Goal: Find specific page/section: Find specific page/section

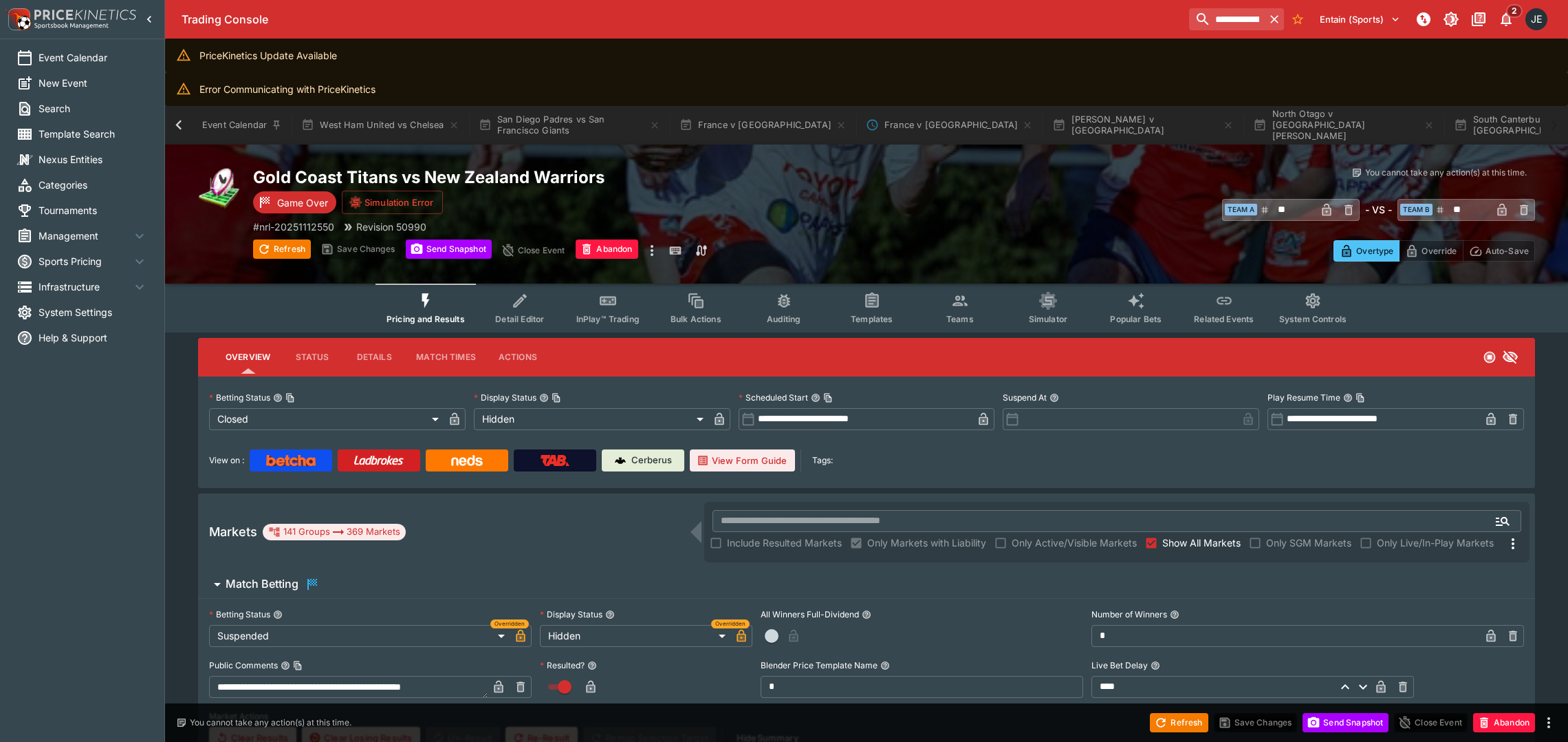
click at [873, 313] on span "Templates" at bounding box center [871, 318] width 42 height 10
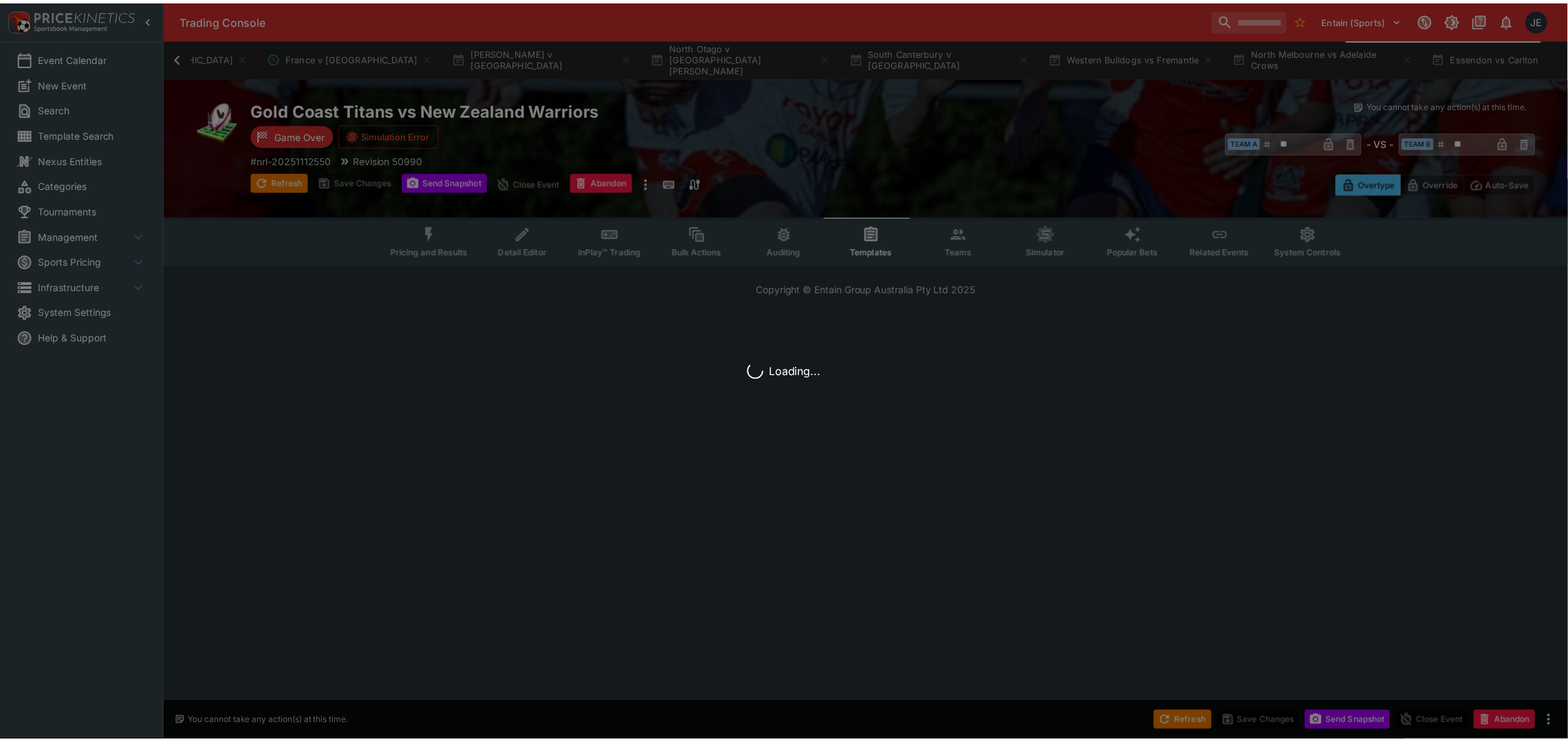
scroll to position [0, 599]
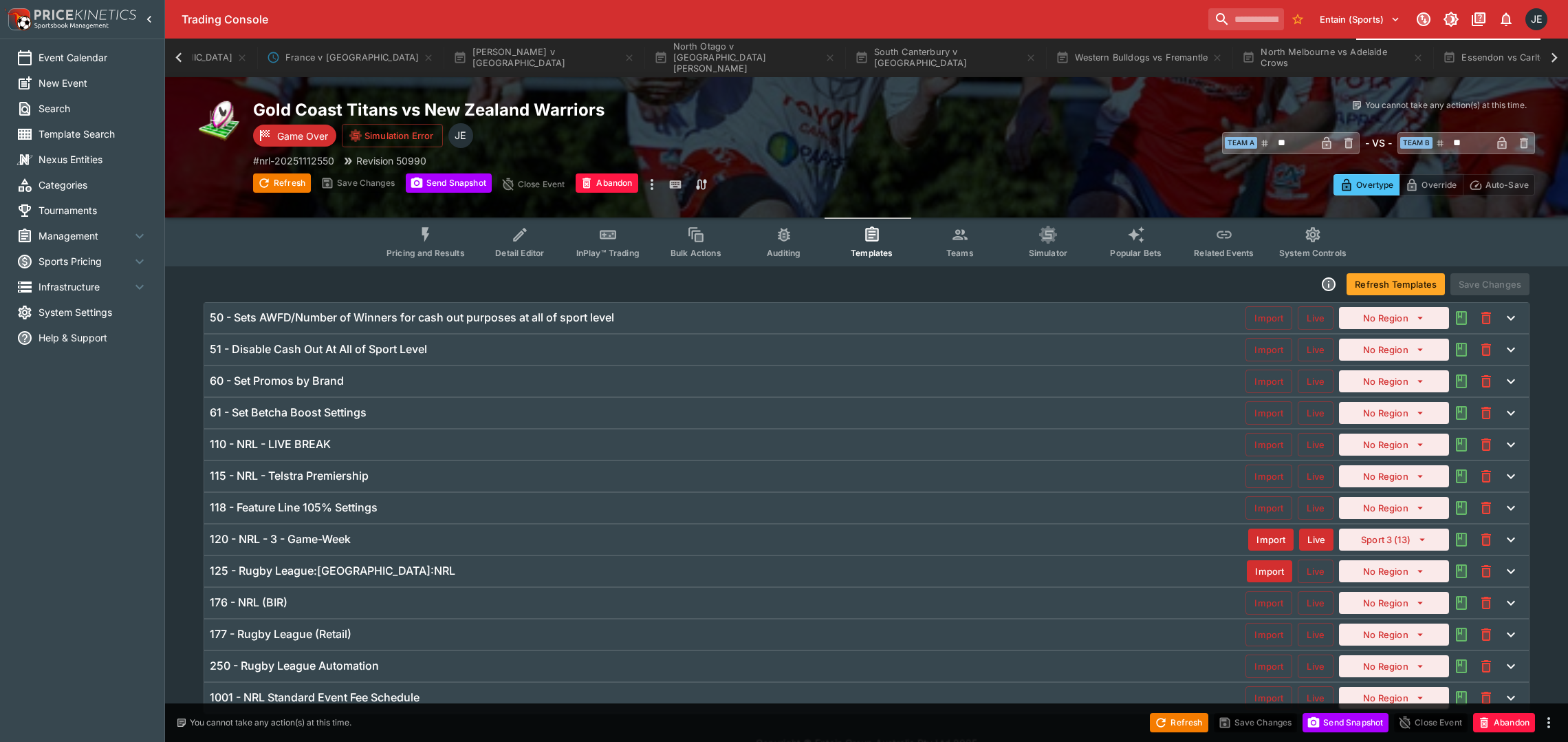
click at [279, 477] on h6 "115 - NRL - Telstra Premiership" at bounding box center [289, 476] width 159 height 14
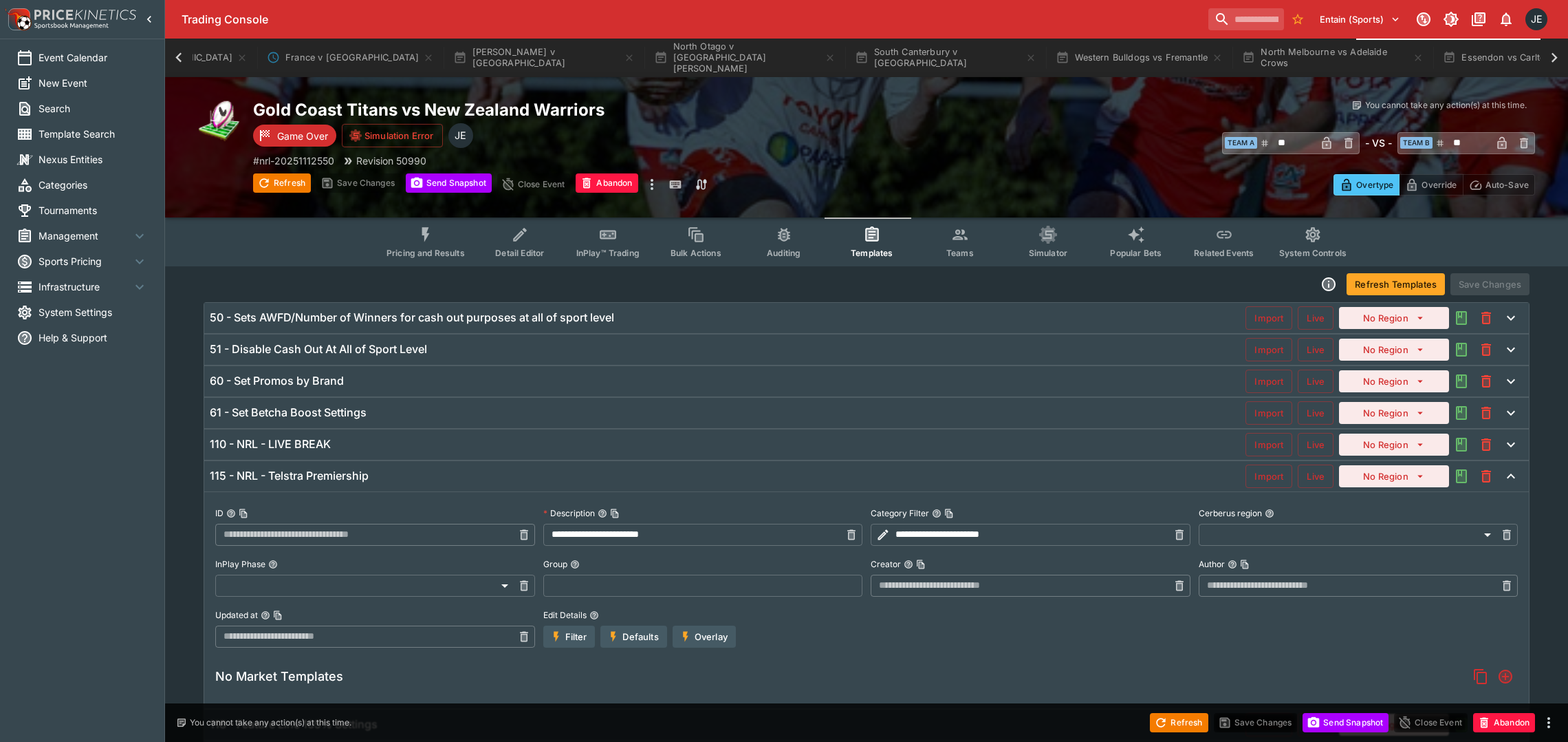
type input "**********"
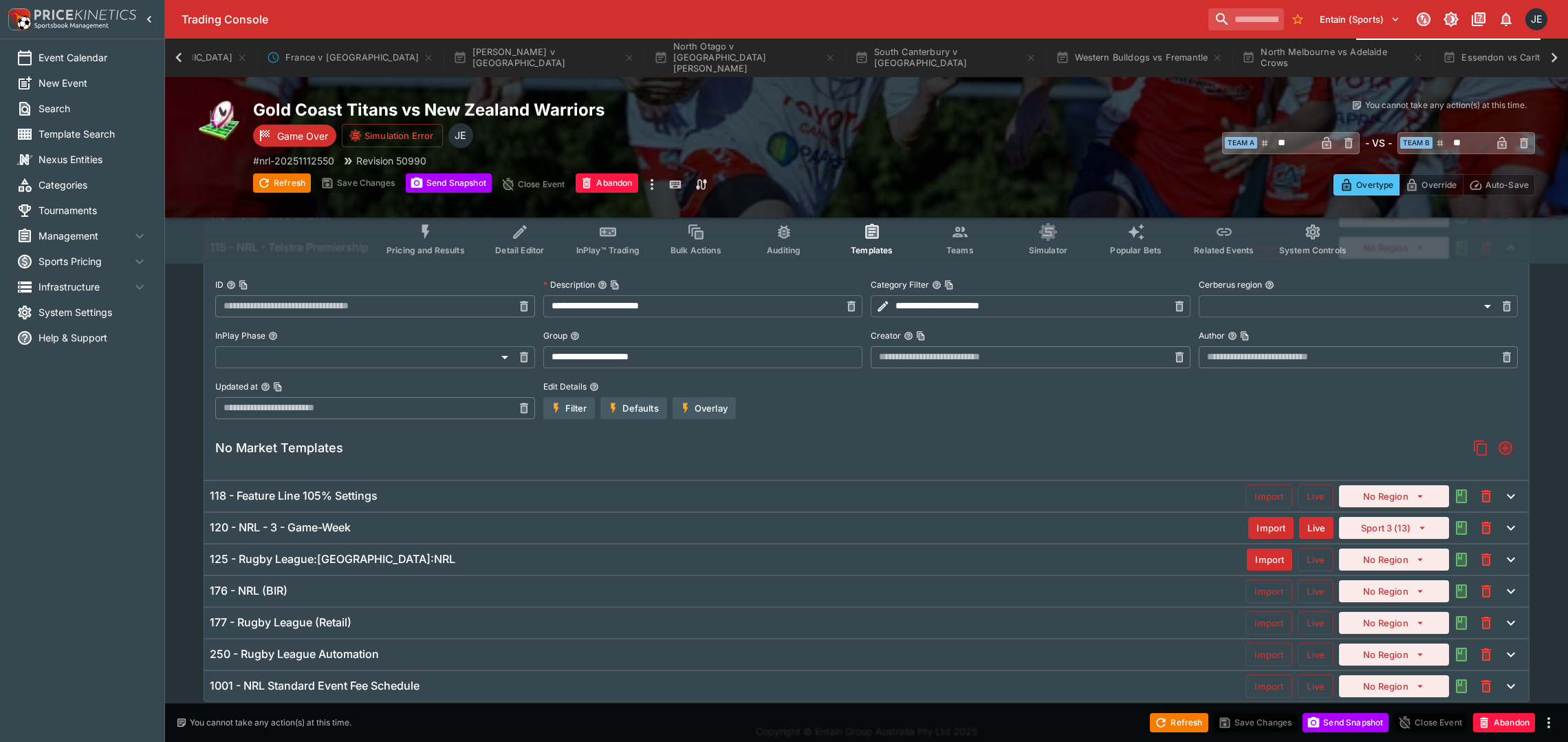
scroll to position [243, 0]
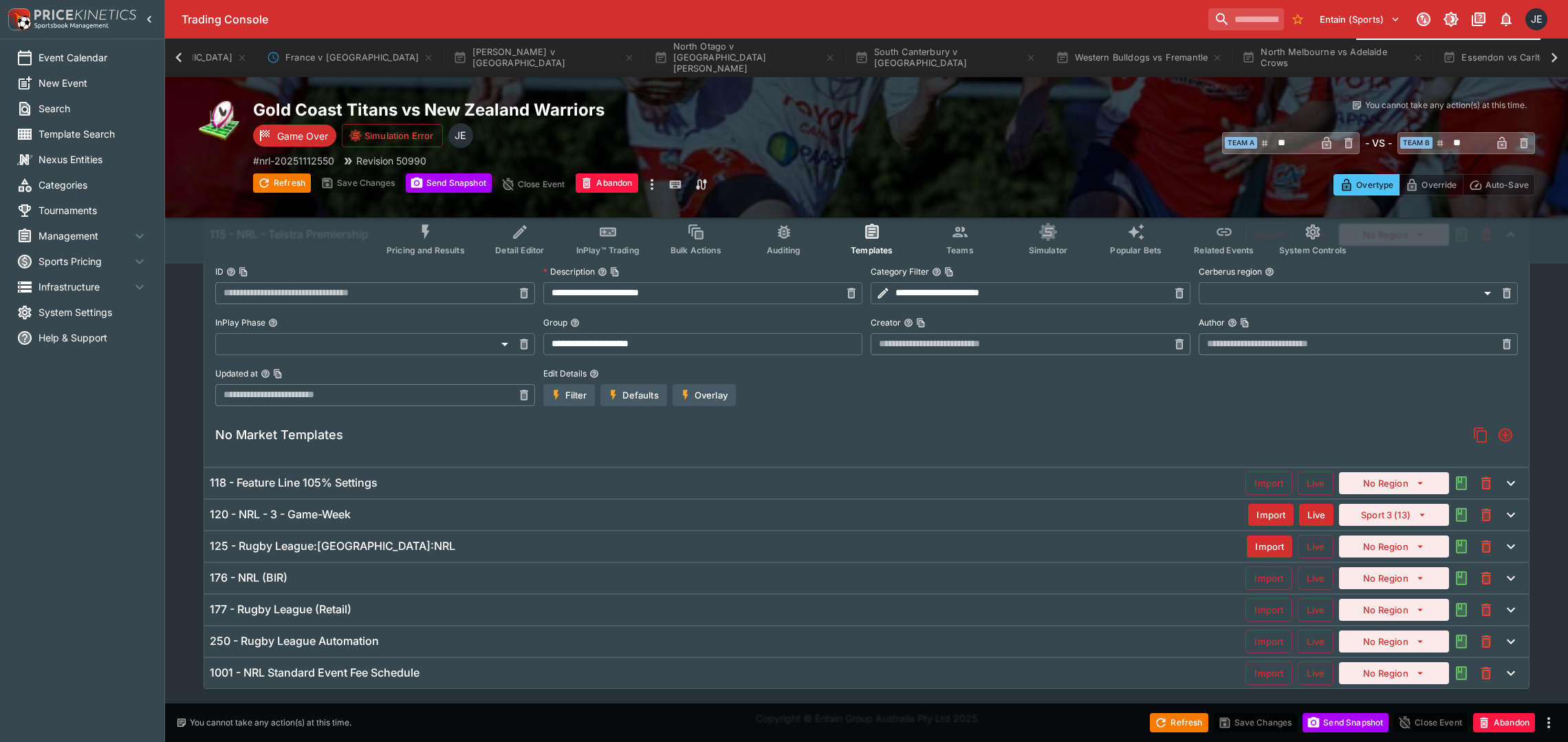
click at [285, 547] on h6 "125 - Rugby League:[GEOGRAPHIC_DATA]:NRL" at bounding box center [332, 546] width 245 height 14
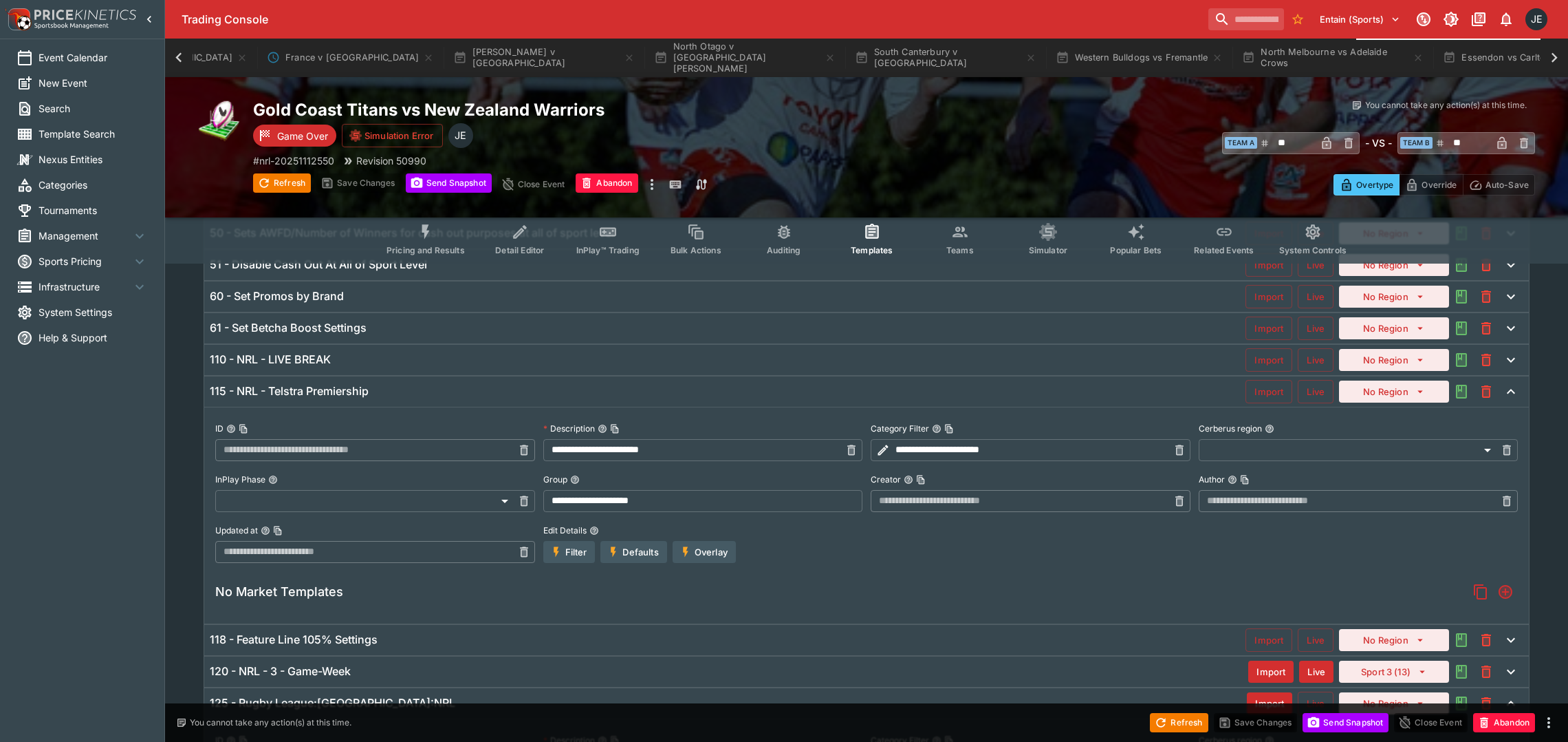
scroll to position [207, 0]
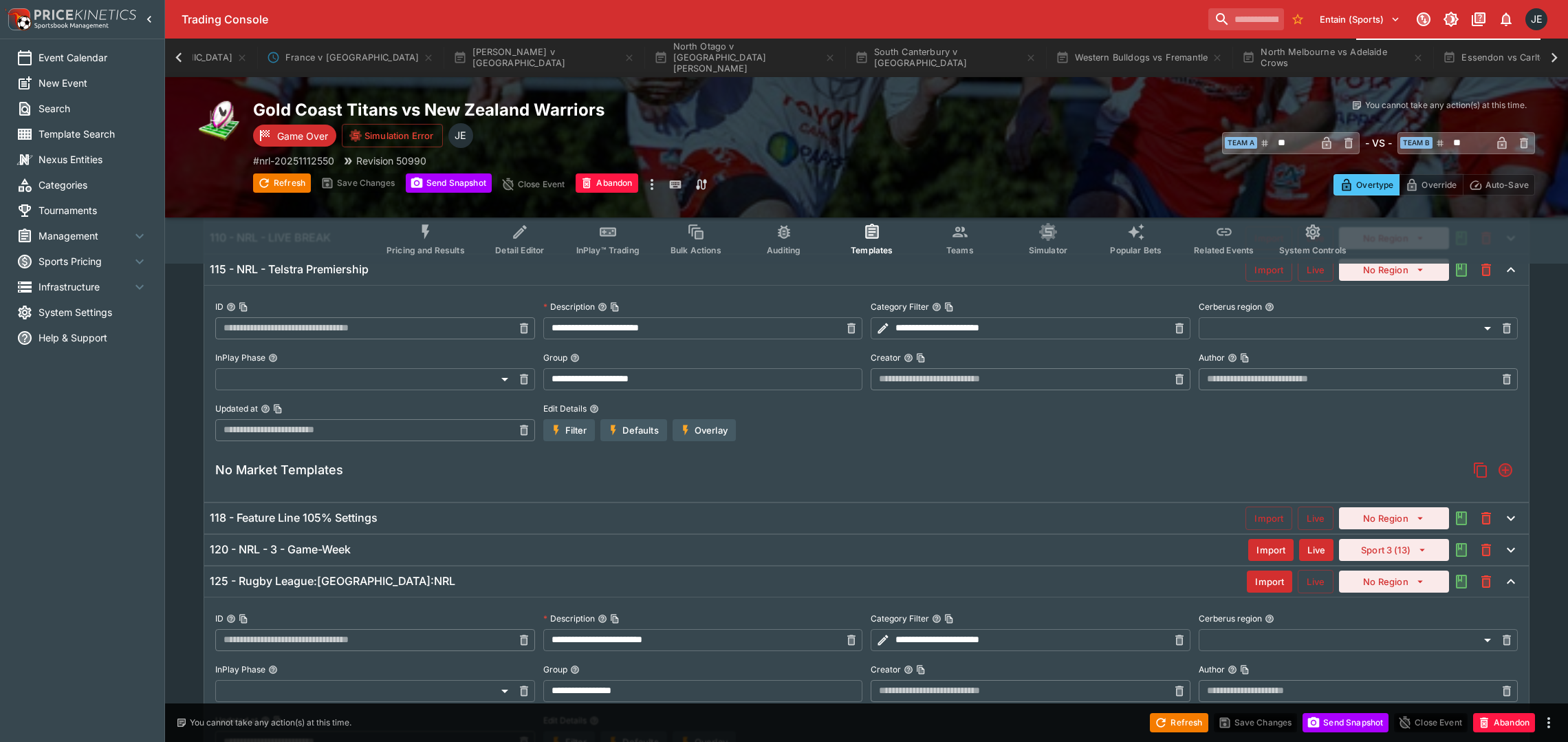
click at [390, 512] on div "118 - Feature Line 105% Settings" at bounding box center [728, 517] width 1036 height 14
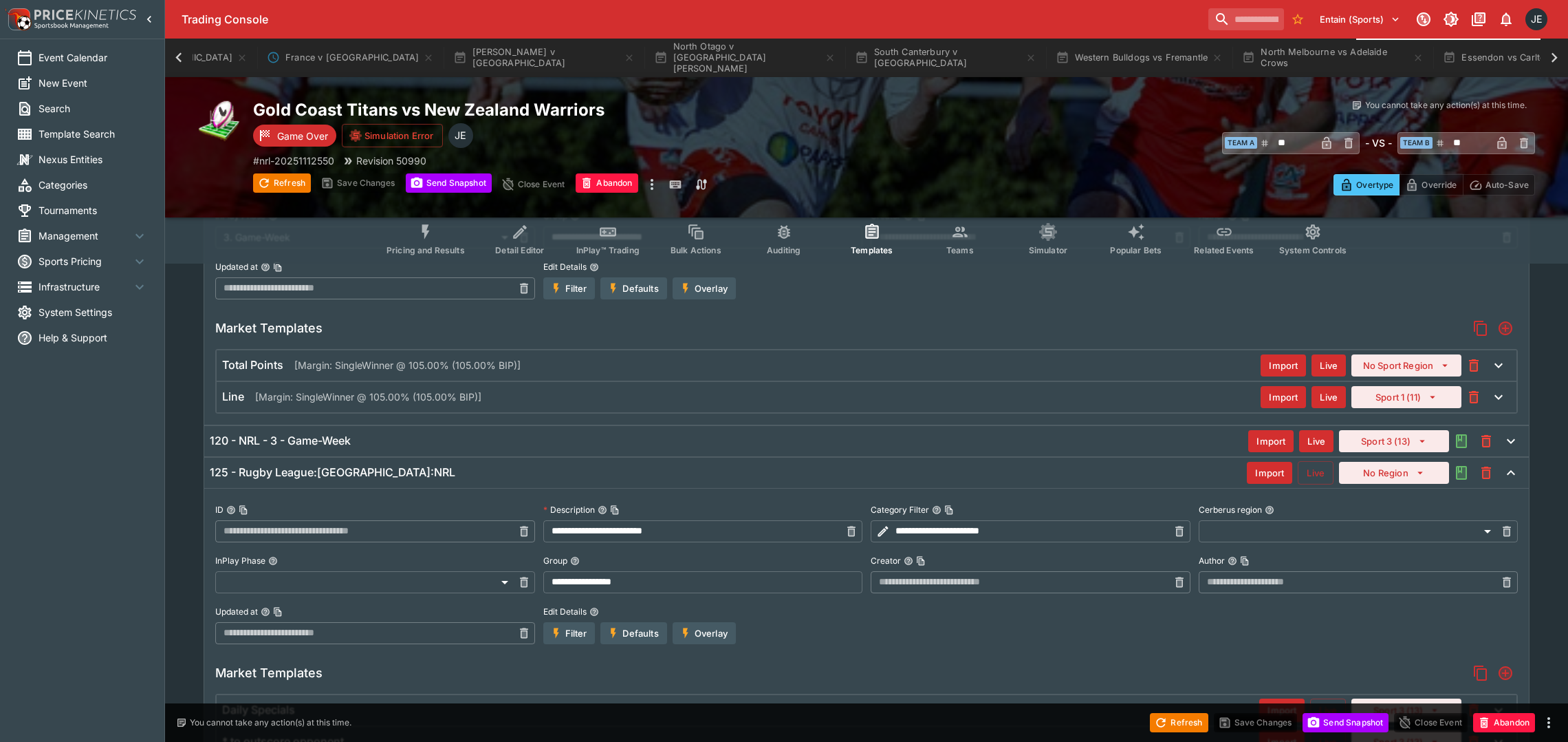
scroll to position [619, 0]
click at [390, 439] on div "120 - NRL - 3 - Game-Week" at bounding box center [729, 439] width 1039 height 14
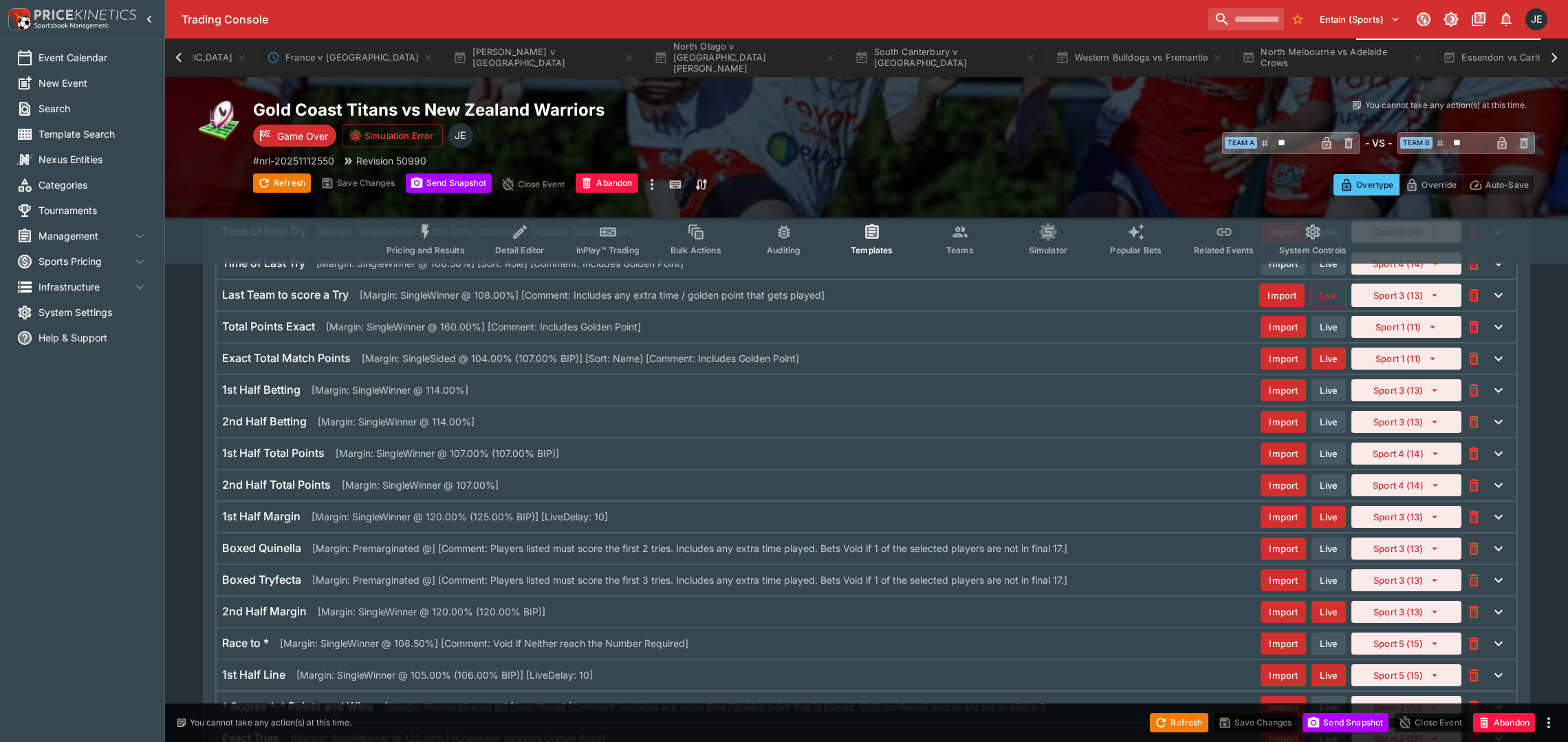
scroll to position [1238, 0]
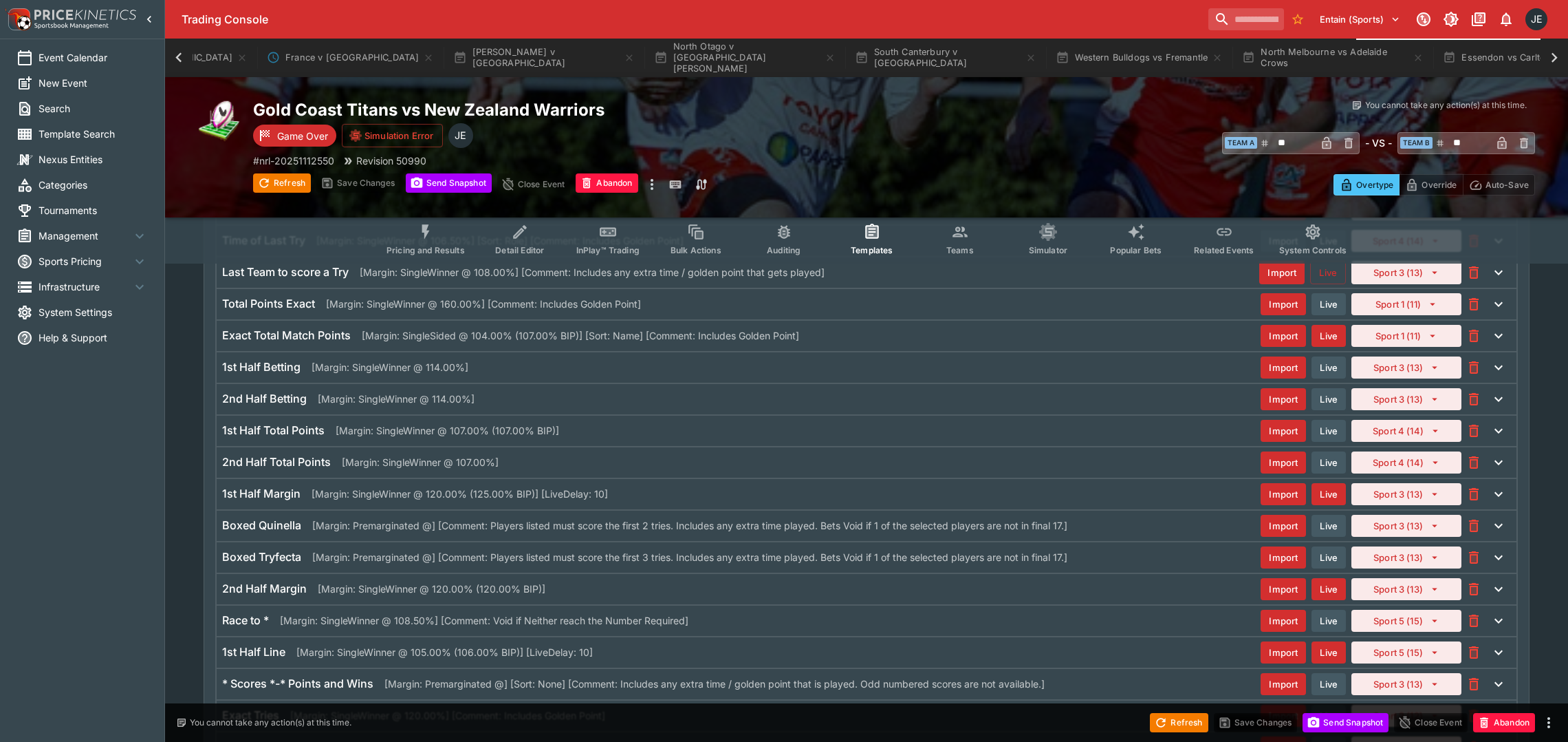
click at [576, 436] on div "1st Half Total Points [Margin: SingleWinner @ 107.00% (107.00% BIP)]" at bounding box center [741, 430] width 1039 height 14
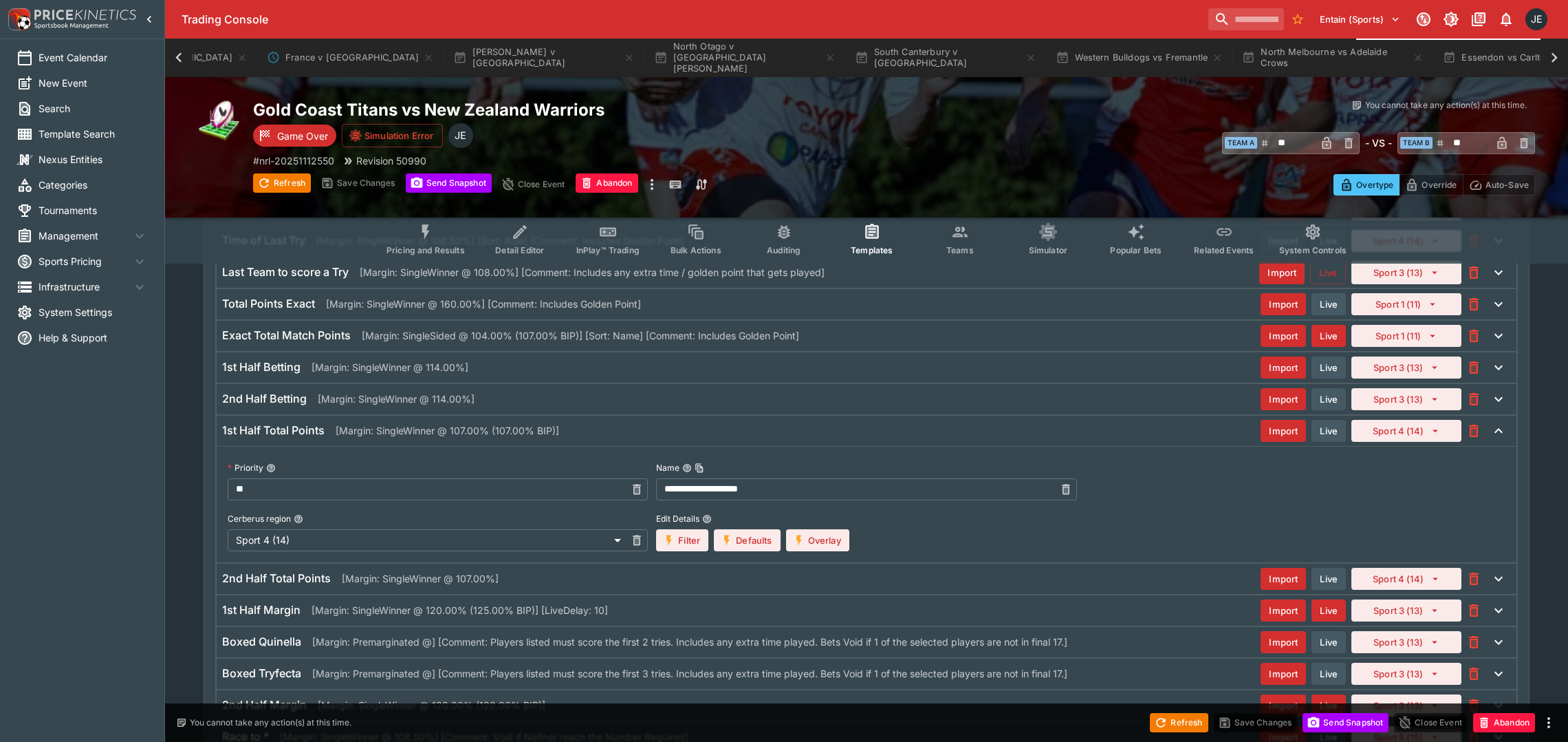
click at [596, 438] on div "1st Half Total Points [Margin: SingleWinner @ 107.00% (107.00% BIP)]" at bounding box center [741, 430] width 1039 height 14
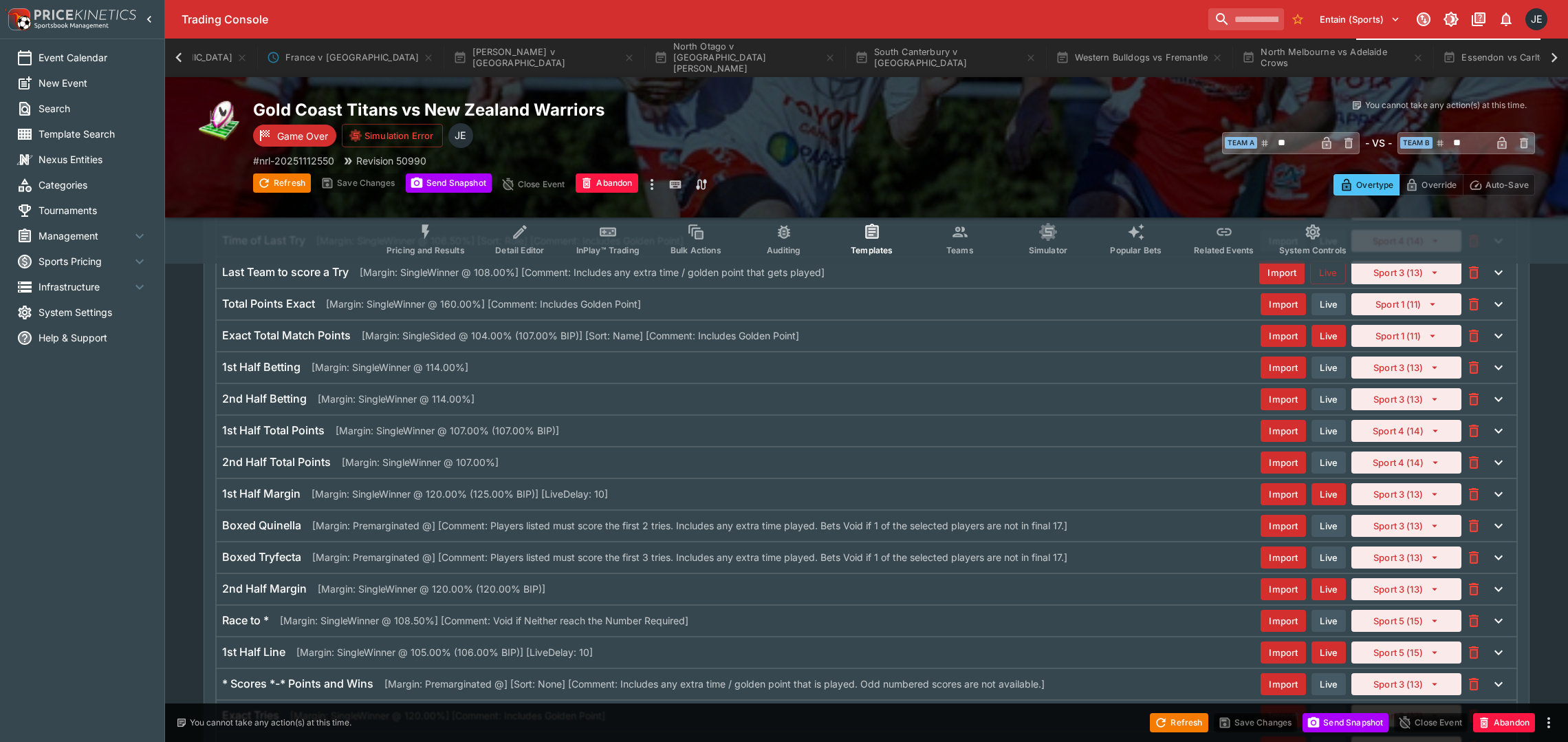
scroll to position [1341, 0]
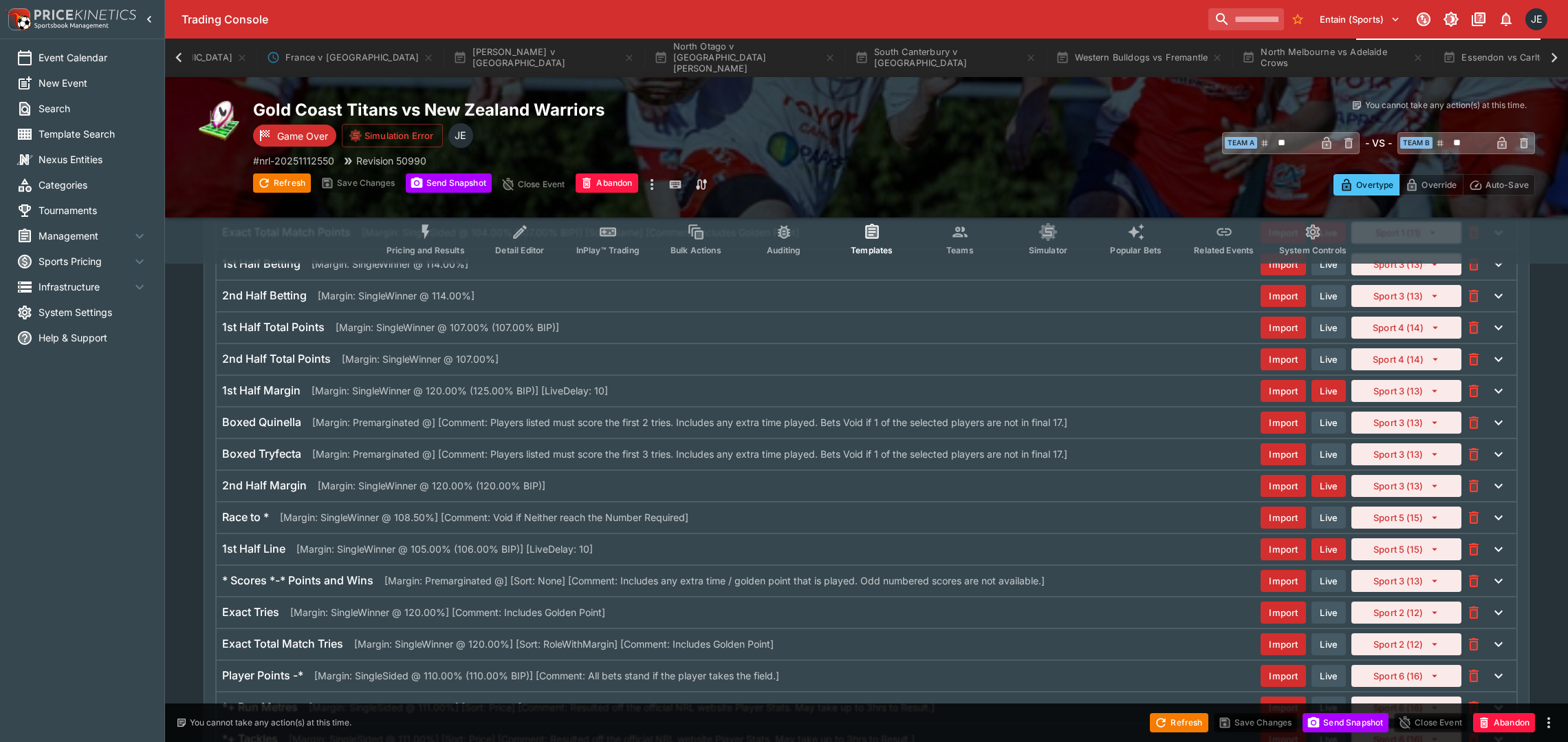
click at [428, 556] on p "[Margin: SingleWinner @ 105.00% (106.00% BIP)] [LiveDelay: 10]" at bounding box center [444, 549] width 296 height 14
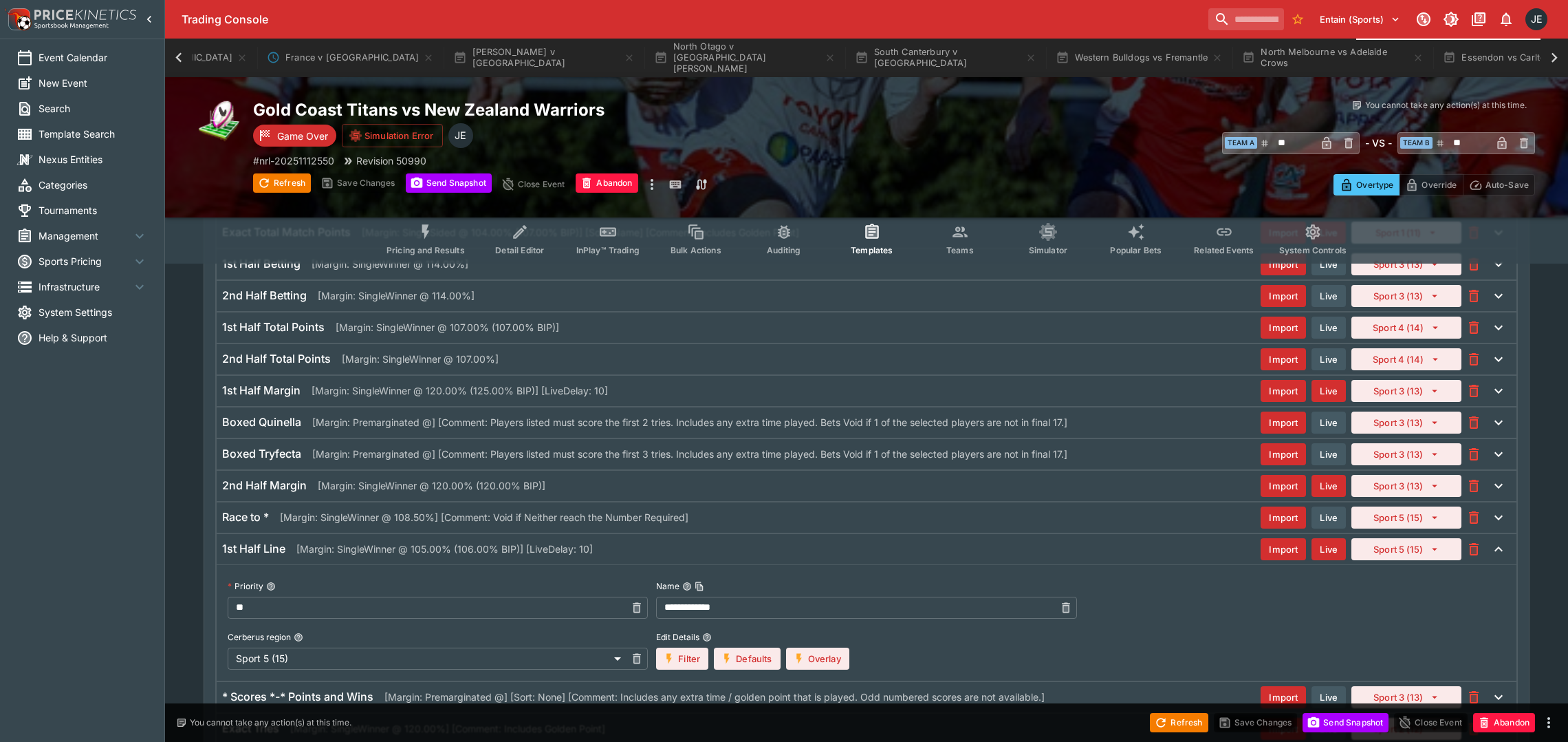
click at [831, 670] on button "Overlay" at bounding box center [818, 659] width 63 height 22
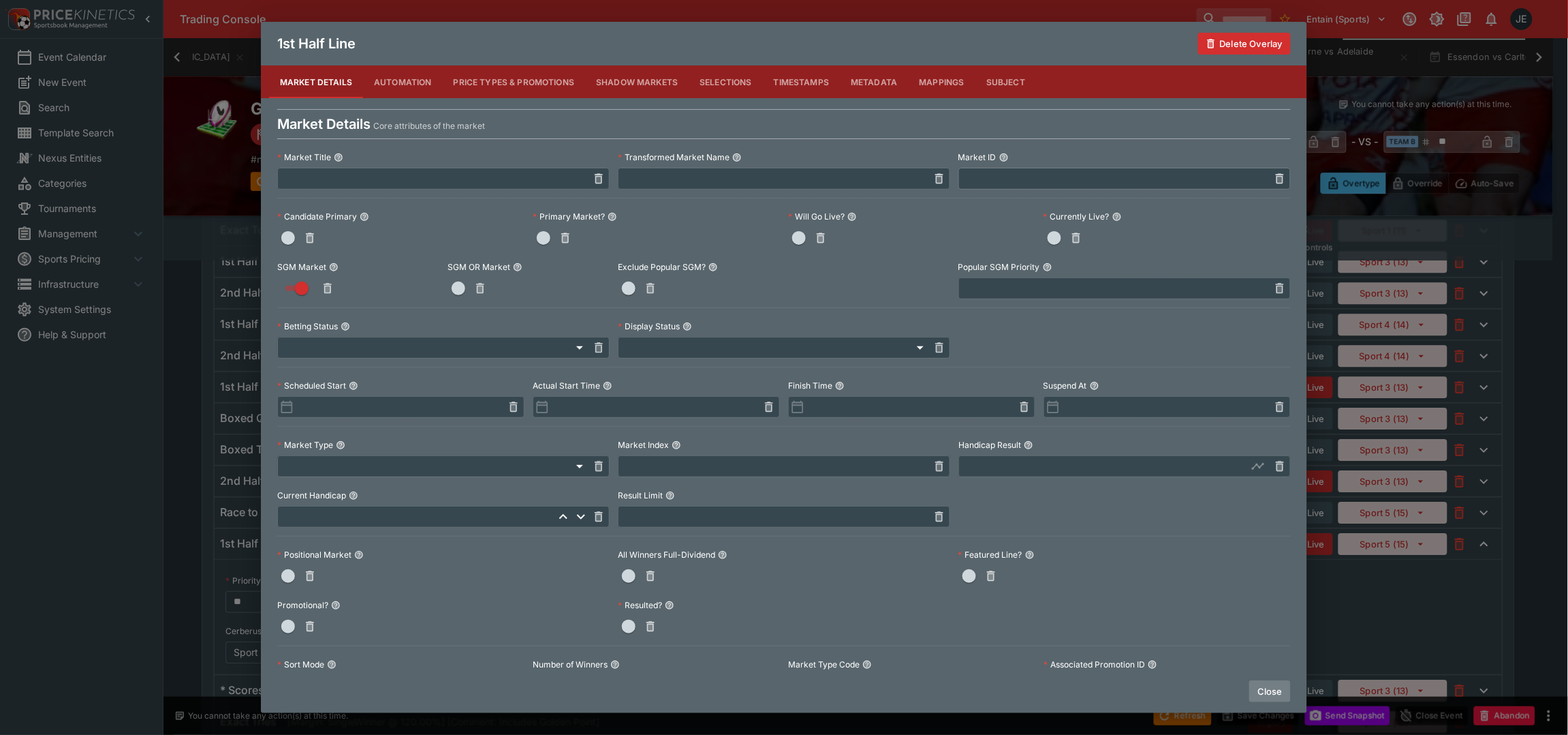
click at [1270, 693] on button "Close" at bounding box center [1270, 691] width 41 height 22
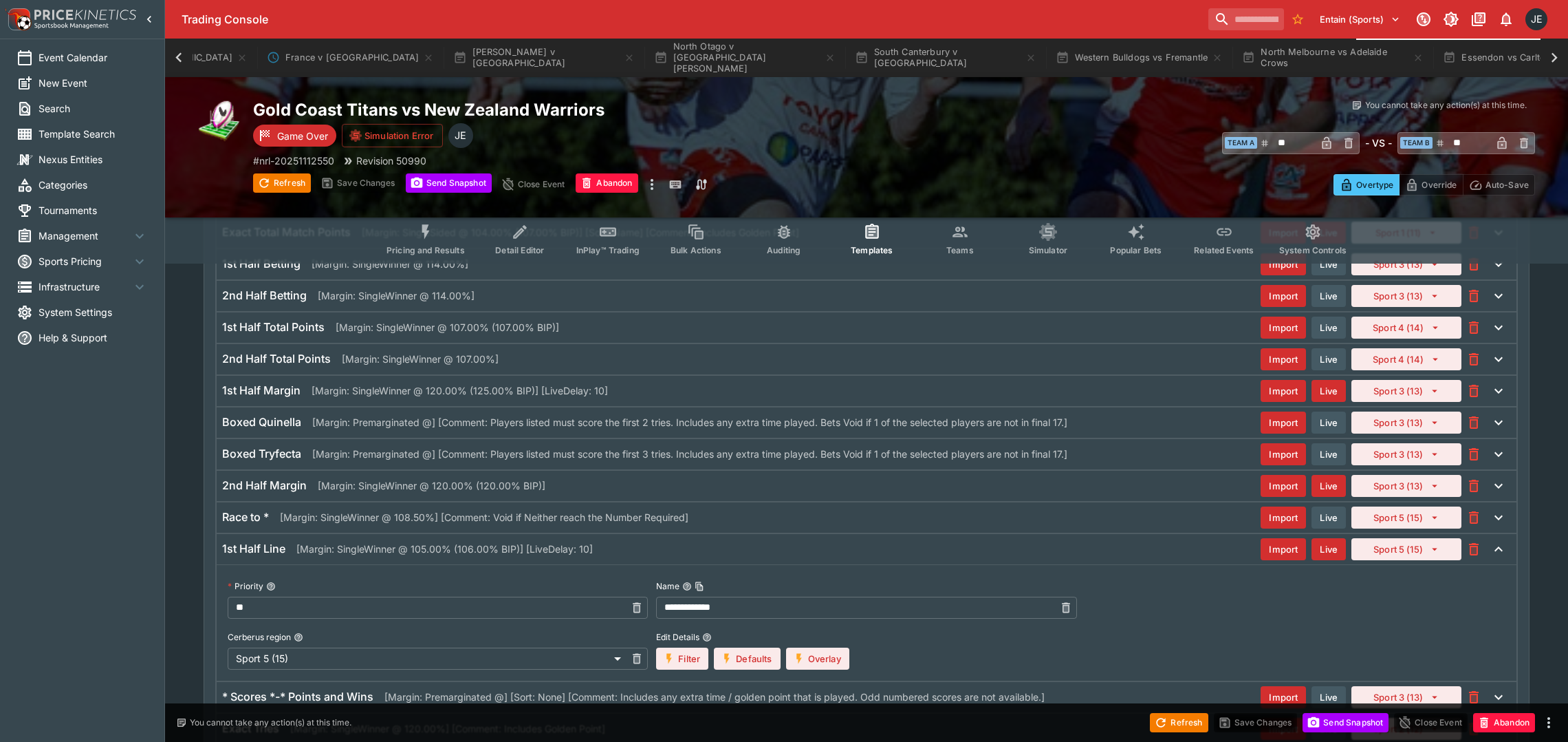
click at [471, 398] on p "[Margin: SingleWinner @ 120.00% (125.00% BIP)] [LiveDelay: 10]" at bounding box center [459, 390] width 296 height 14
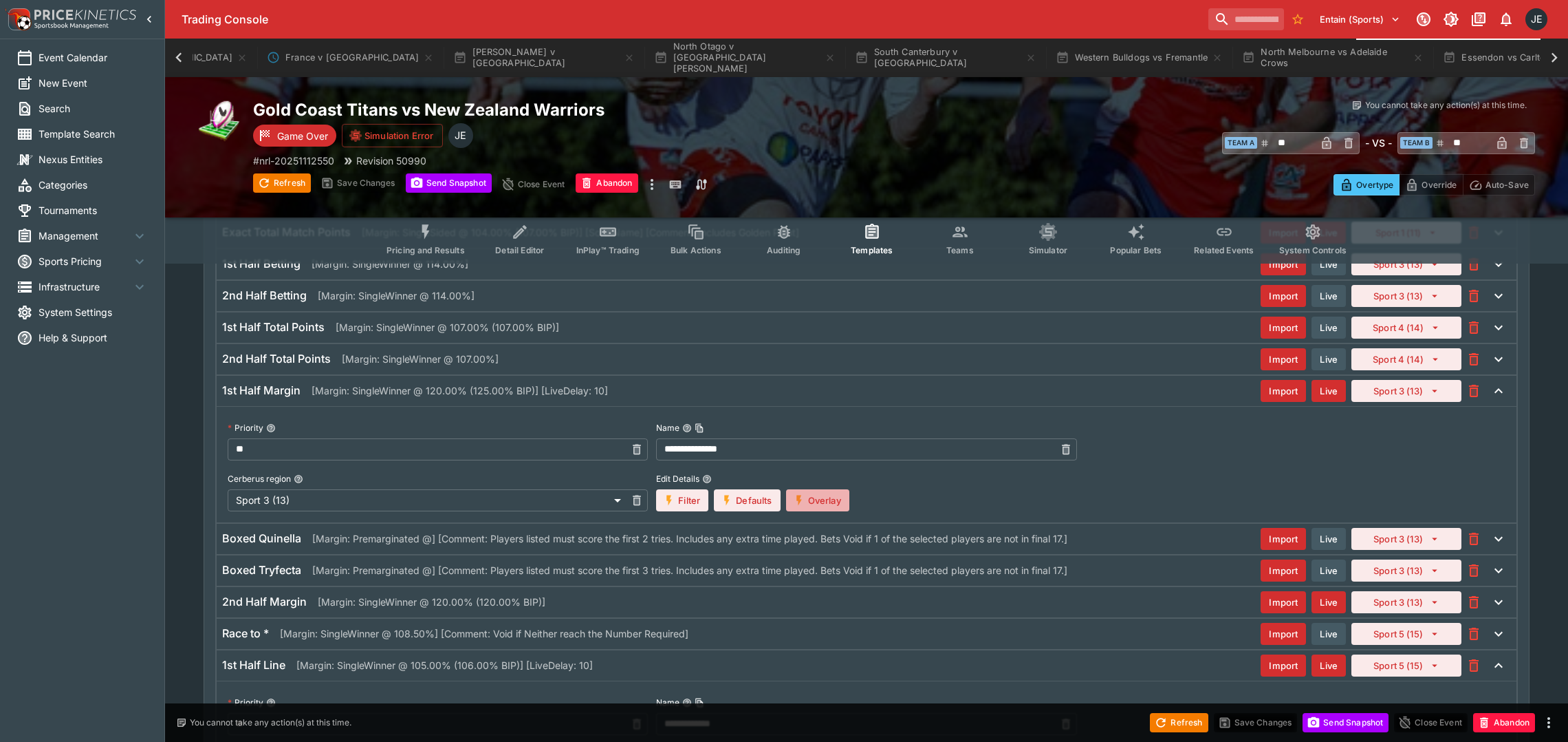
click at [829, 509] on button "Overlay" at bounding box center [818, 500] width 63 height 22
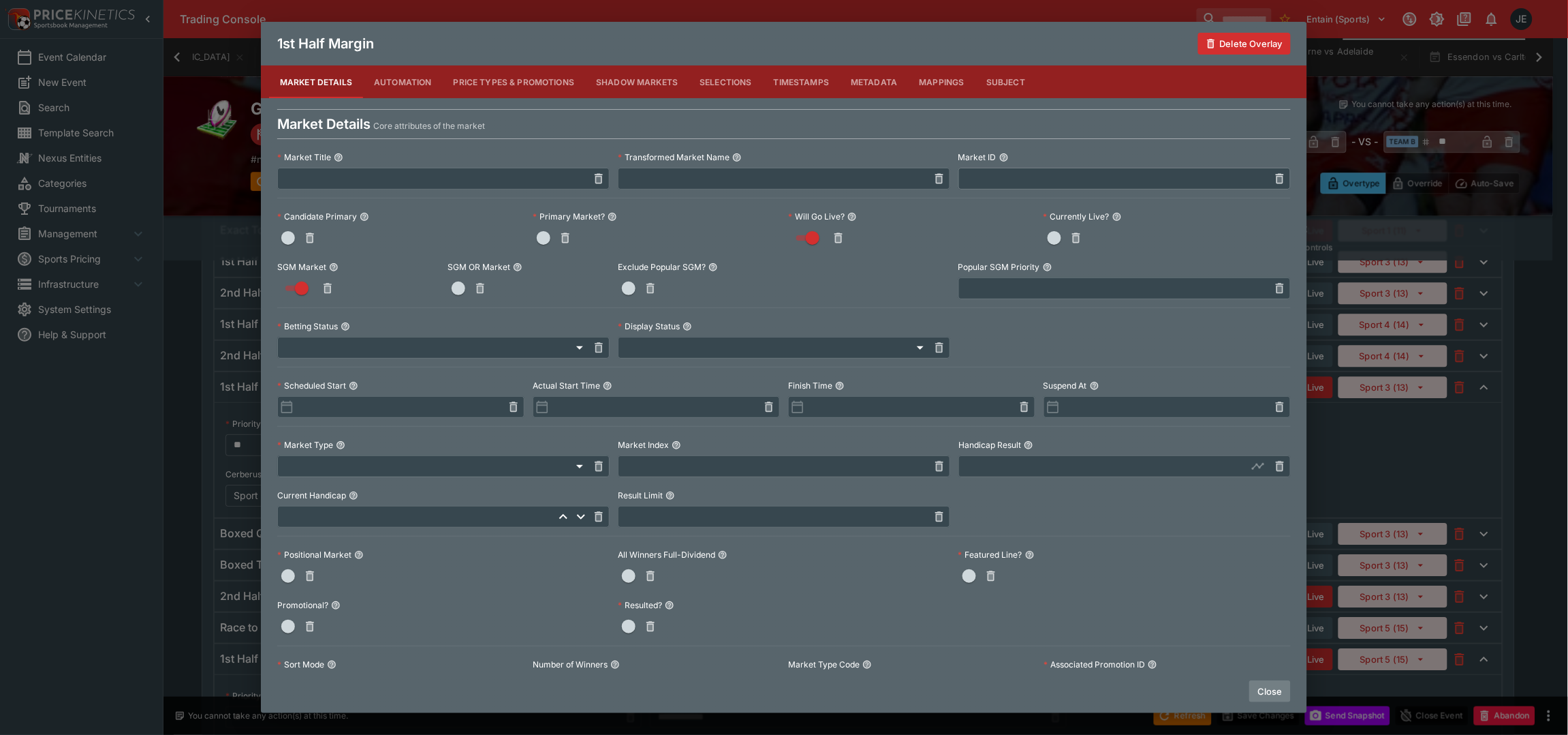
click at [1270, 688] on button "Close" at bounding box center [1270, 691] width 41 height 22
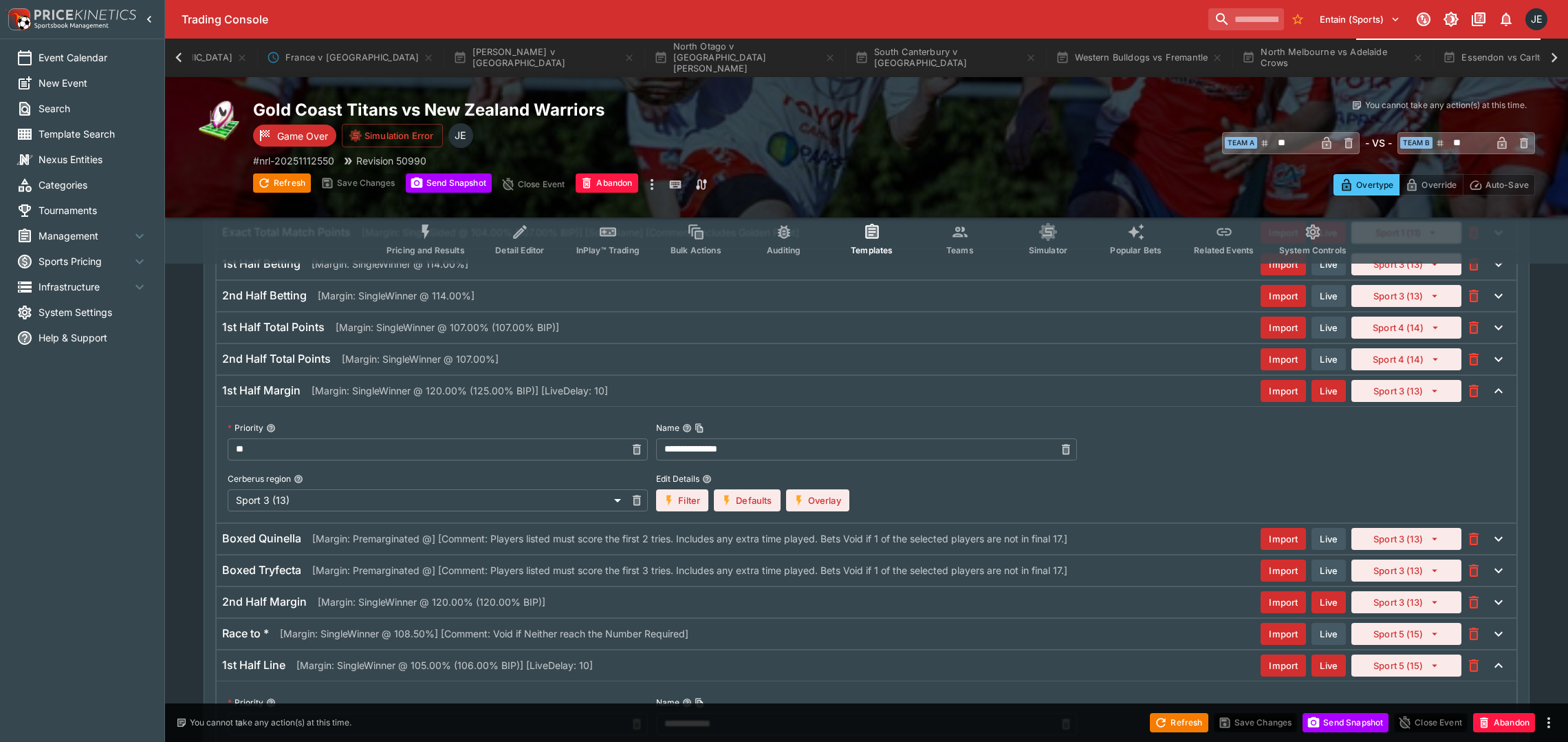
click at [373, 329] on p "[Margin: SingleWinner @ 107.00% (107.00% BIP)]" at bounding box center [447, 327] width 224 height 14
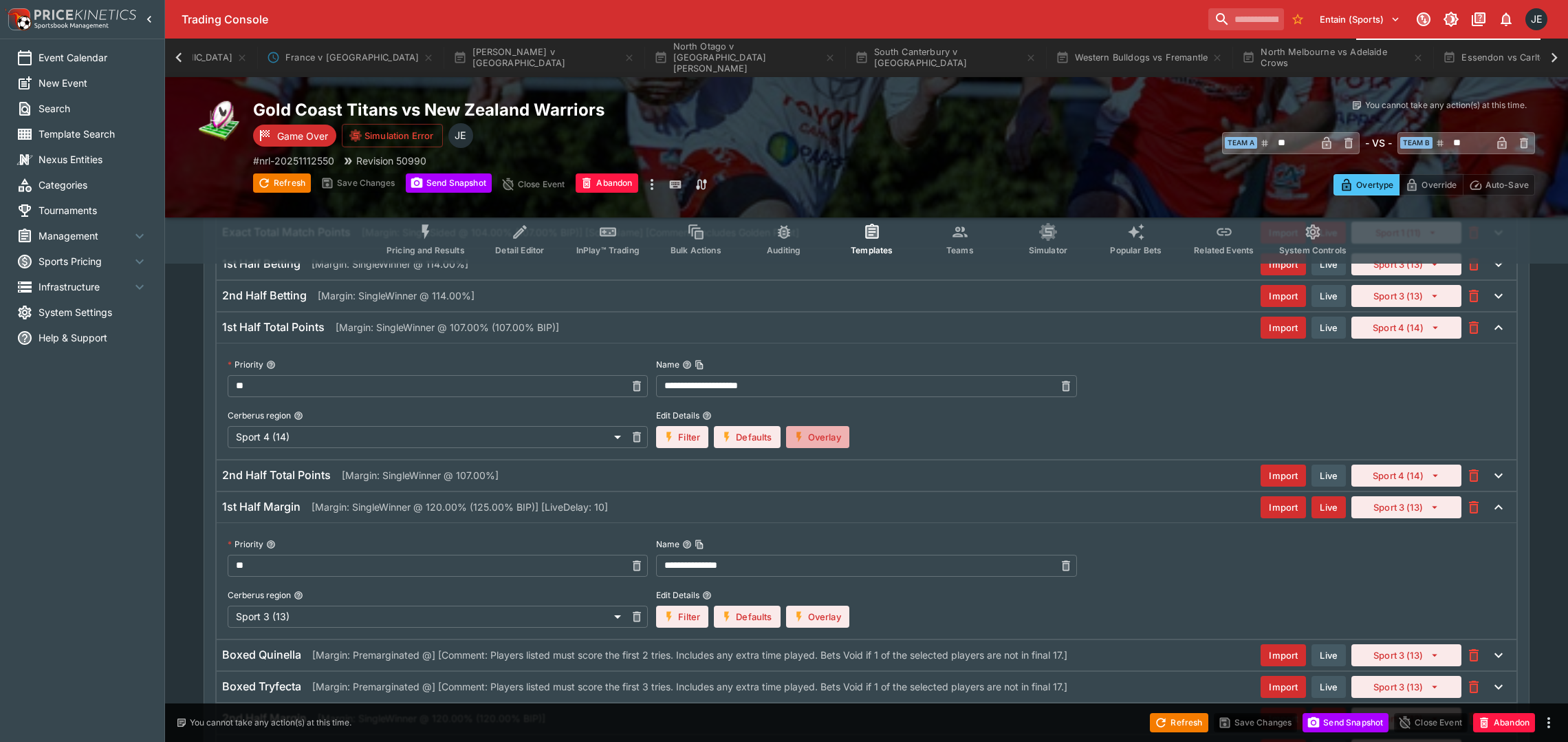
click at [824, 444] on button "Overlay" at bounding box center [818, 437] width 63 height 22
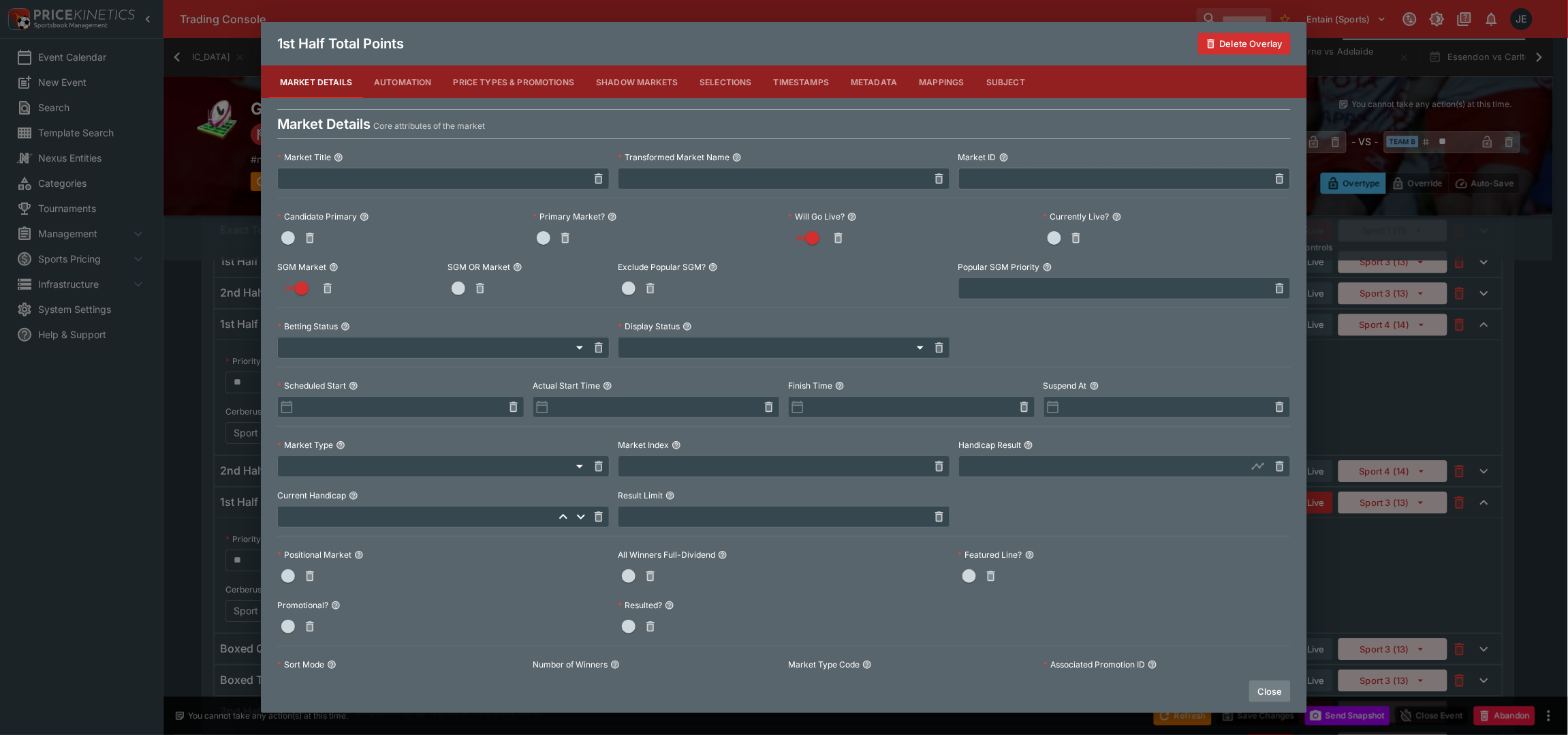
click at [1266, 689] on button "Close" at bounding box center [1270, 691] width 41 height 22
